Goal: Task Accomplishment & Management: Use online tool/utility

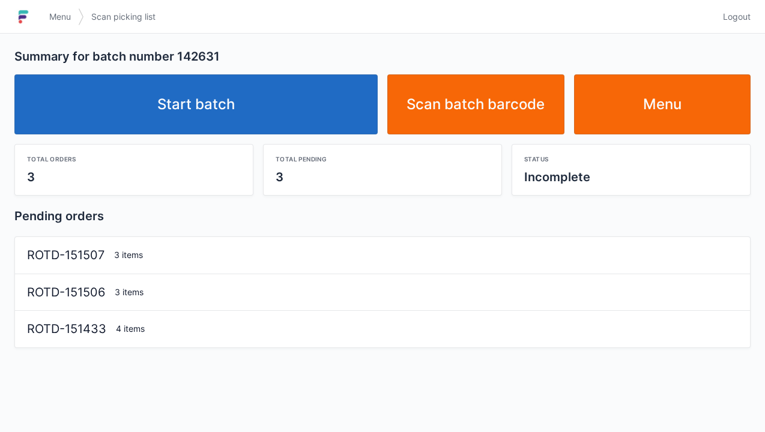
click at [199, 105] on link "Start batch" at bounding box center [195, 104] width 363 height 60
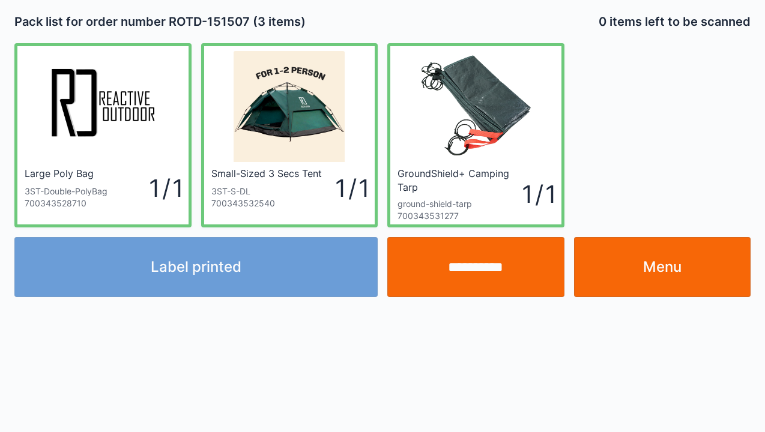
click at [681, 259] on link "Menu" at bounding box center [662, 267] width 177 height 60
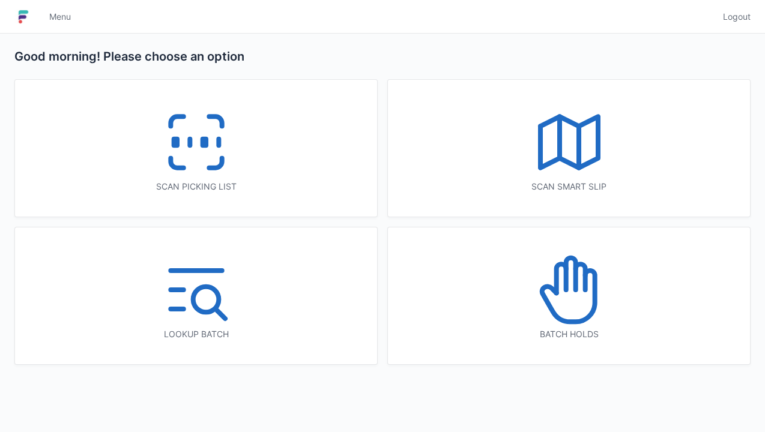
click at [178, 118] on icon at bounding box center [177, 121] width 13 height 10
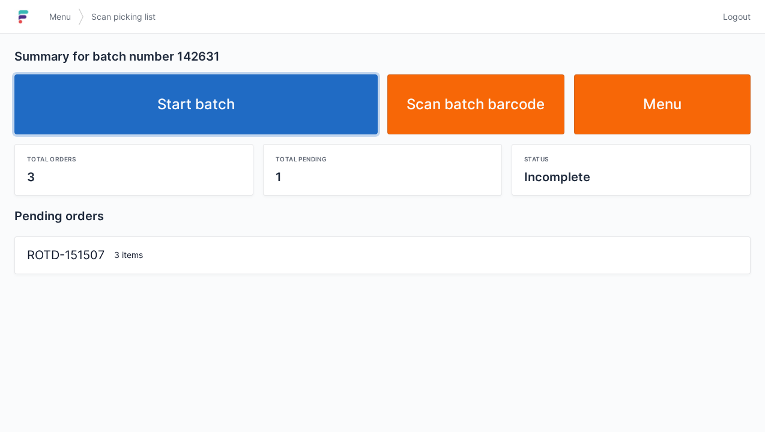
click at [205, 110] on link "Start batch" at bounding box center [195, 104] width 363 height 60
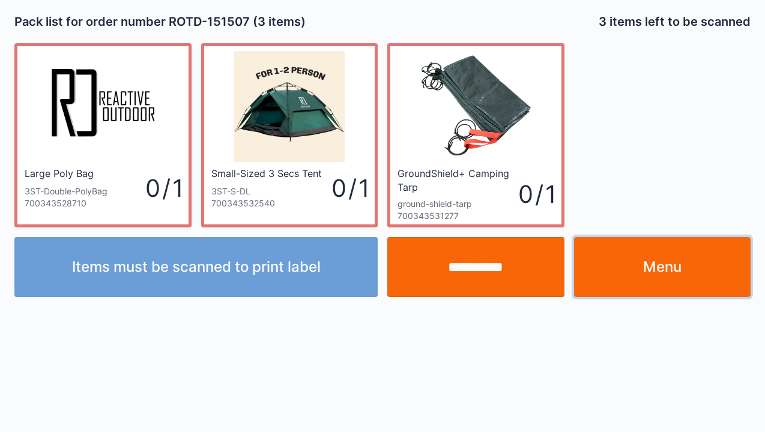
click at [684, 270] on link "Menu" at bounding box center [662, 267] width 177 height 60
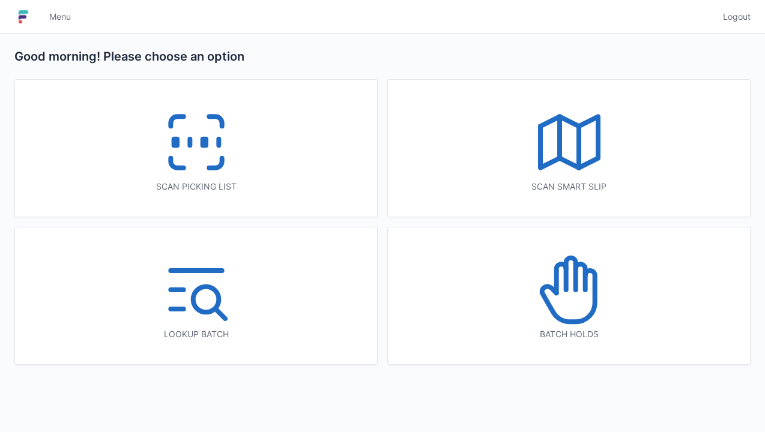
click at [175, 136] on icon at bounding box center [196, 142] width 77 height 77
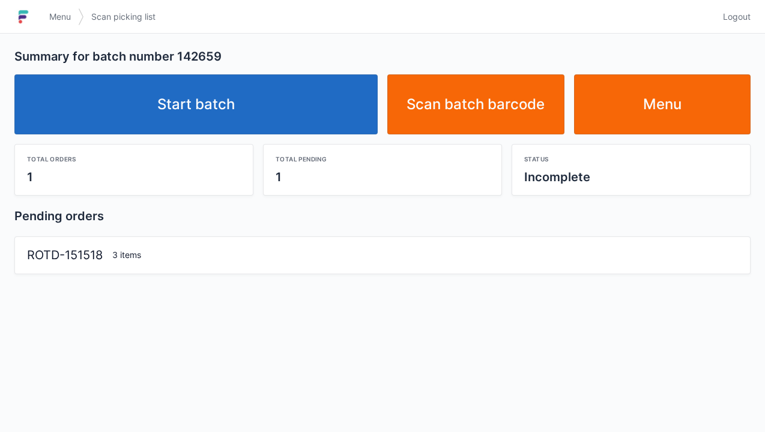
click at [229, 115] on link "Start batch" at bounding box center [195, 104] width 363 height 60
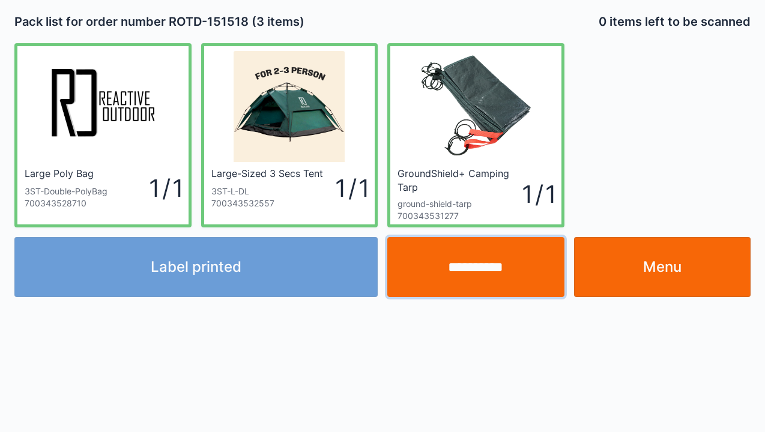
click at [485, 266] on input "**********" at bounding box center [475, 267] width 177 height 60
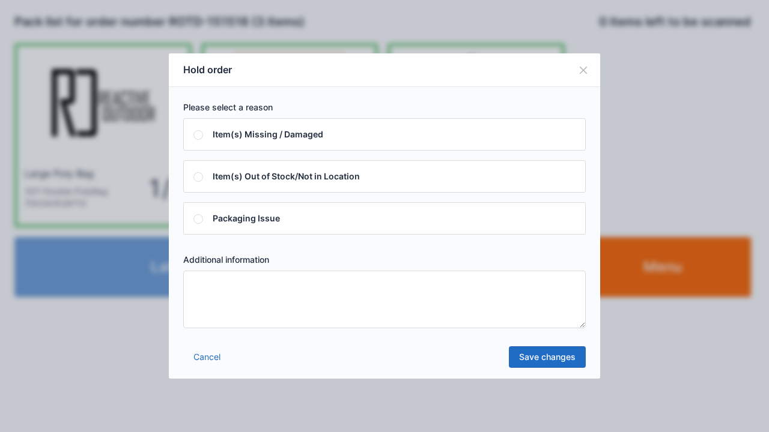
click at [315, 285] on textarea at bounding box center [384, 300] width 402 height 58
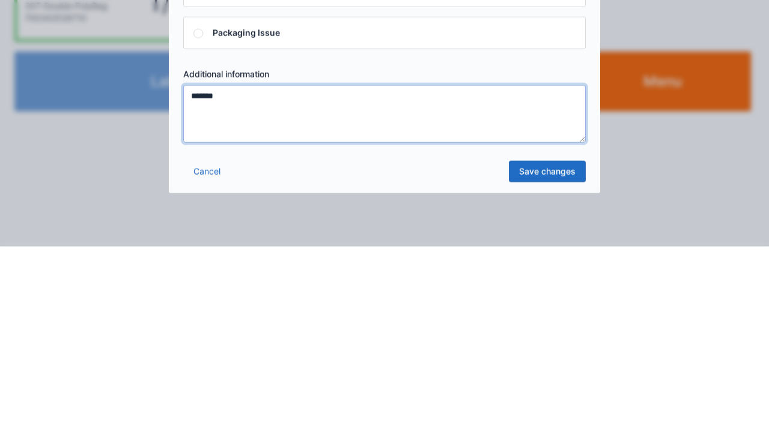
type textarea "*******"
click at [557, 354] on link "Save changes" at bounding box center [547, 357] width 77 height 22
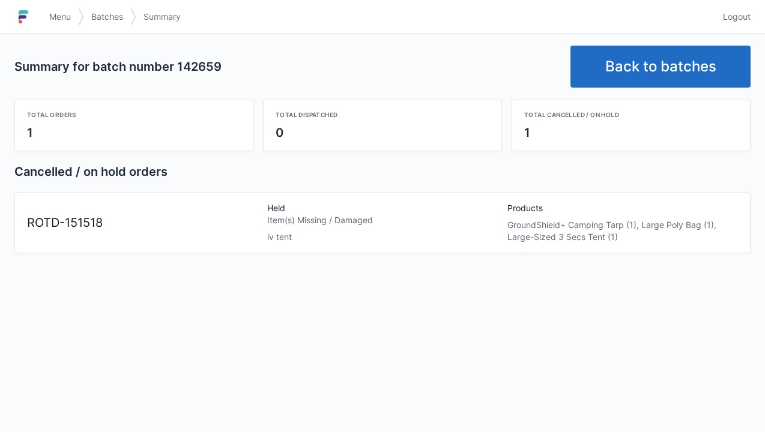
click at [666, 71] on link "Back to batches" at bounding box center [660, 67] width 180 height 42
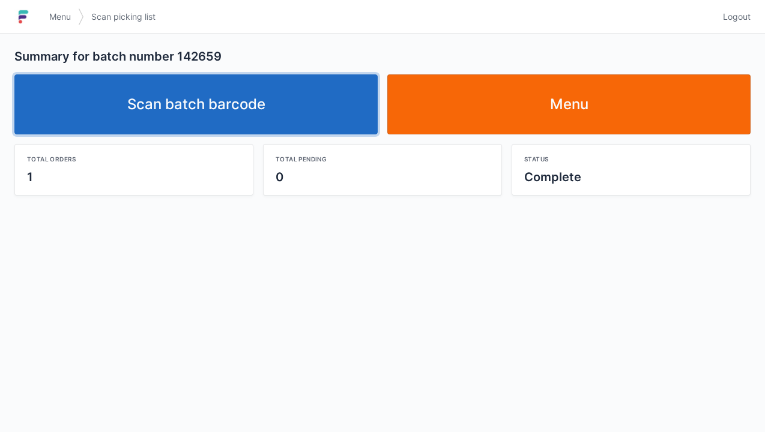
click at [247, 104] on link "Scan batch barcode" at bounding box center [195, 104] width 363 height 60
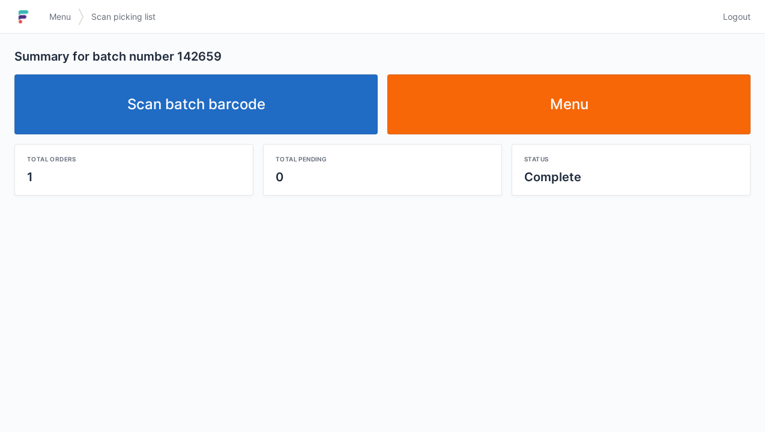
click at [213, 98] on link "Scan batch barcode" at bounding box center [195, 104] width 363 height 60
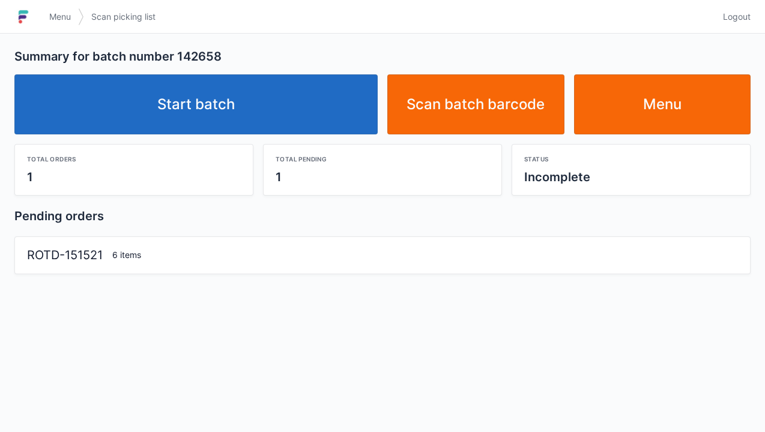
click at [183, 89] on link "Start batch" at bounding box center [195, 104] width 363 height 60
